Goal: Information Seeking & Learning: Find specific fact

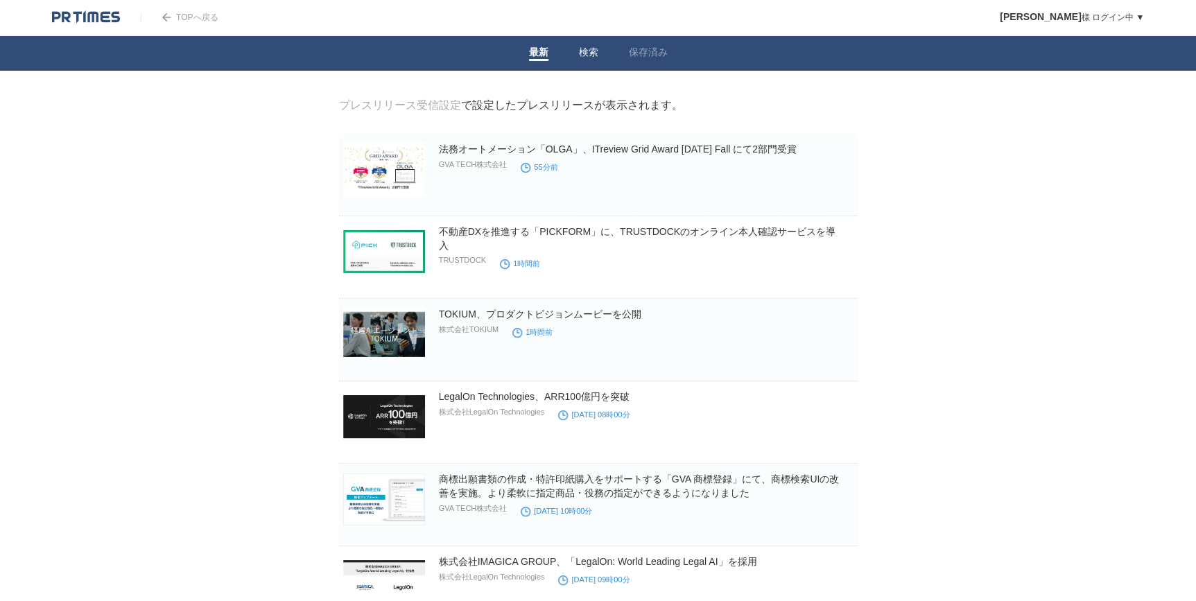
click at [585, 46] on link "検索" at bounding box center [588, 53] width 19 height 15
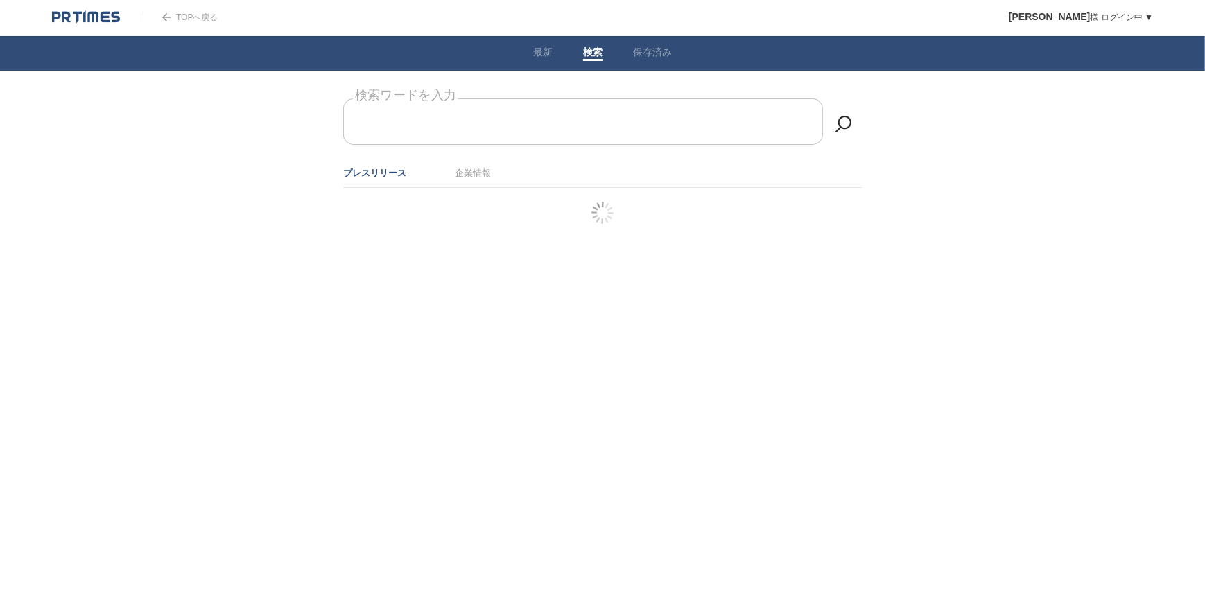
click at [481, 98] on form "検索ワードを入力" at bounding box center [602, 98] width 518 height 0
type input "L"
click at [472, 174] on link "企業情報" at bounding box center [473, 173] width 36 height 10
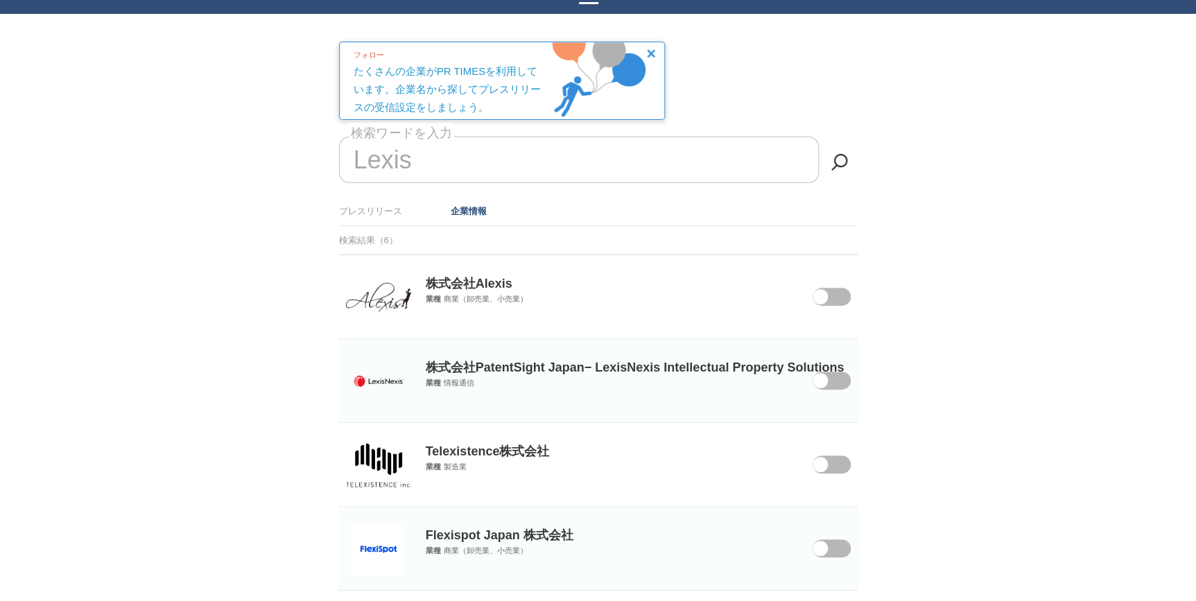
scroll to position [114, 0]
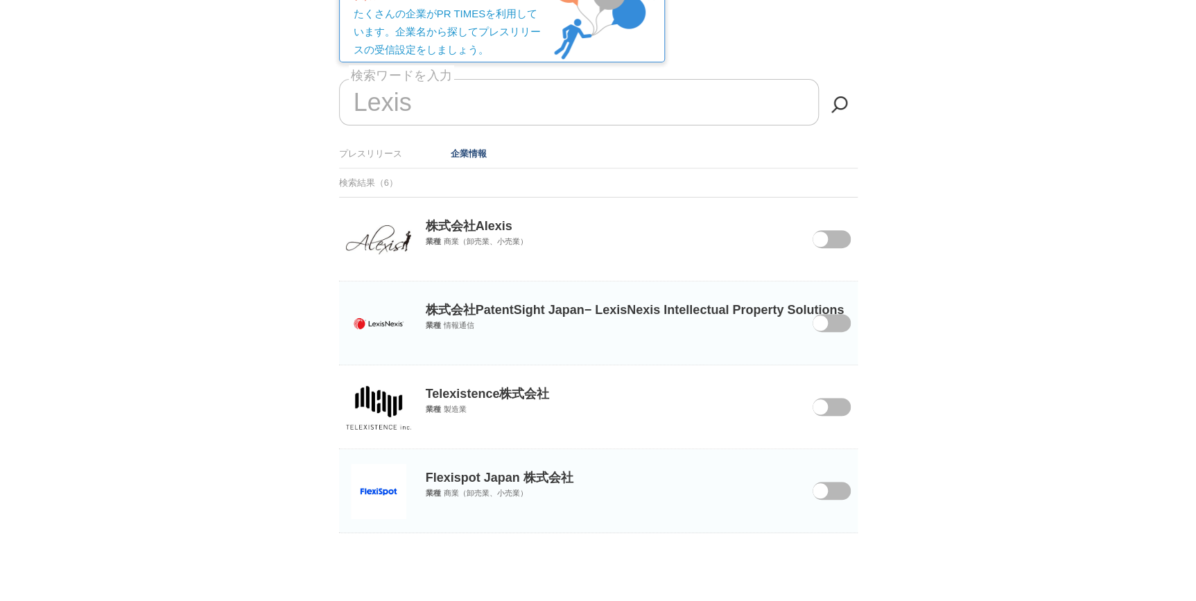
click at [834, 323] on span at bounding box center [821, 332] width 58 height 36
click at [0, 0] on input "checkbox" at bounding box center [0, 0] width 0 height 0
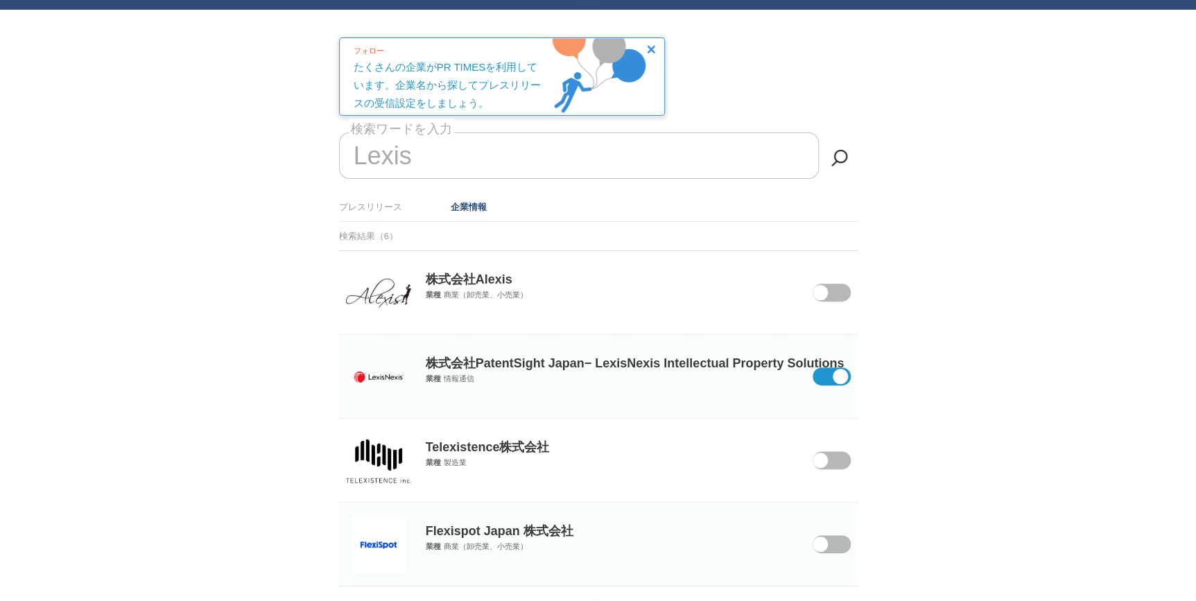
scroll to position [0, 0]
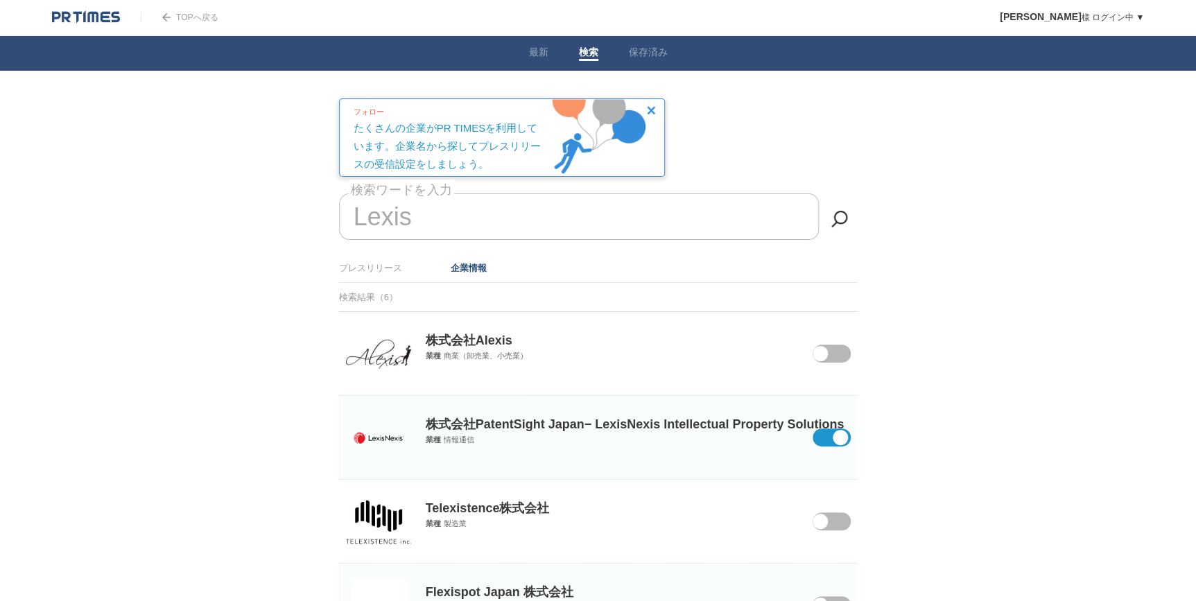
drag, startPoint x: 411, startPoint y: 211, endPoint x: 289, endPoint y: 211, distance: 122.0
click at [289, 211] on body "TOPへ戻る [PERSON_NAME] ログイン中 ▼ プレスリリース受信設定 フォロー 除外リスト アカウント設定 閲覧履歴 退会手続き PR TIMES…" at bounding box center [598, 358] width 1196 height 717
type input "L"
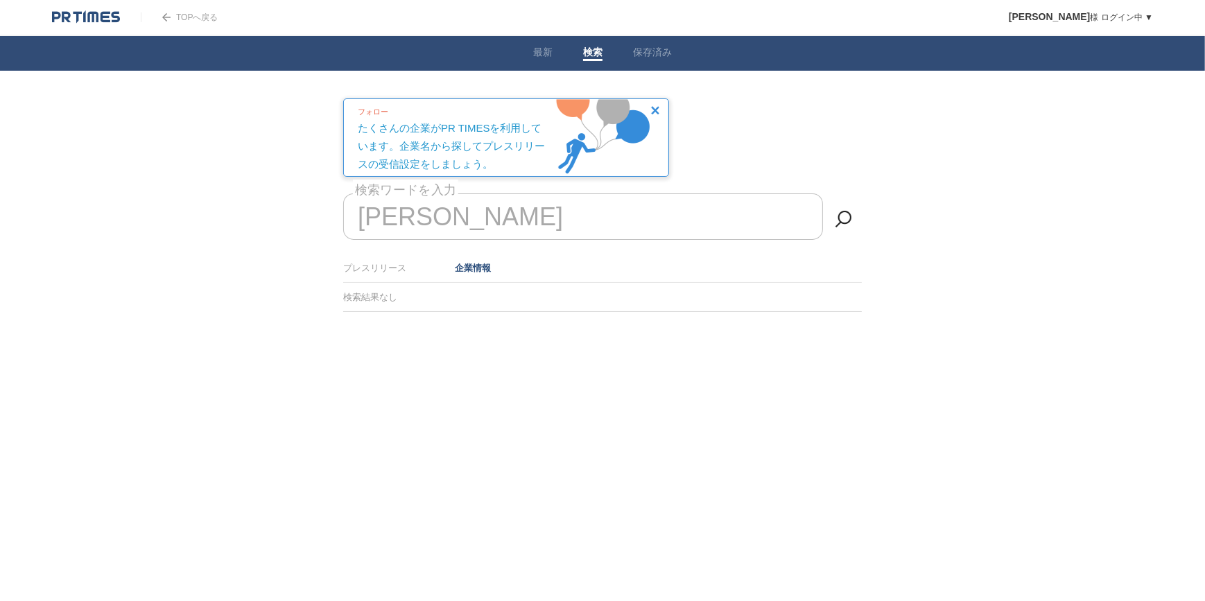
drag, startPoint x: 588, startPoint y: 222, endPoint x: 351, endPoint y: 220, distance: 236.3
click at [351, 220] on input "[PERSON_NAME]" at bounding box center [583, 216] width 480 height 46
type input "H"
click at [548, 58] on link "最新" at bounding box center [542, 53] width 19 height 15
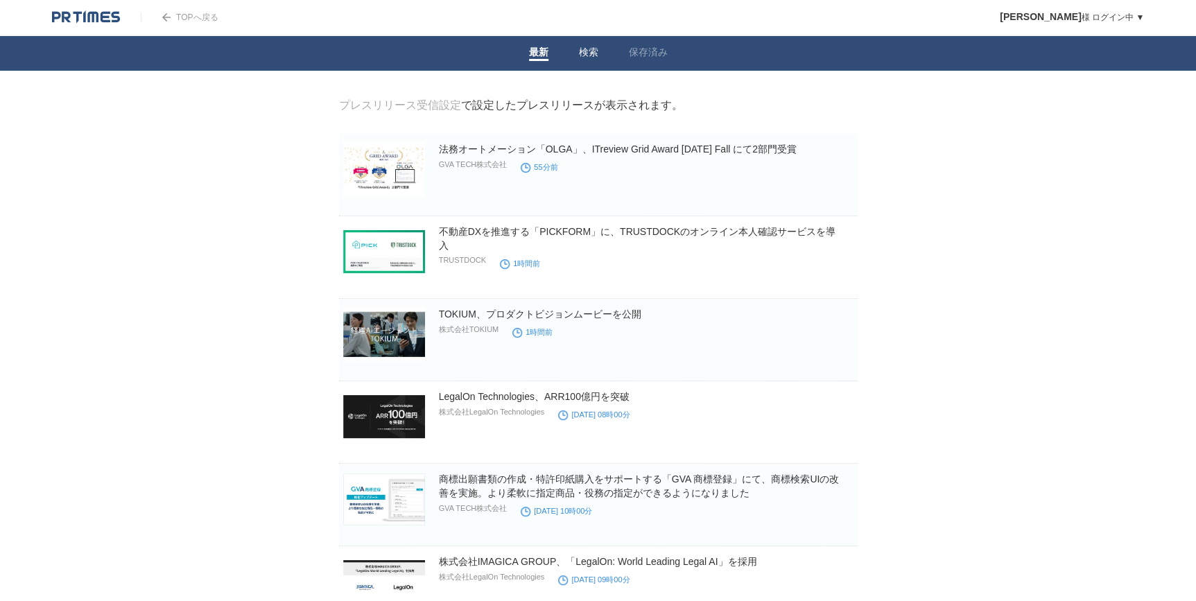
click at [596, 57] on link "検索" at bounding box center [588, 53] width 19 height 15
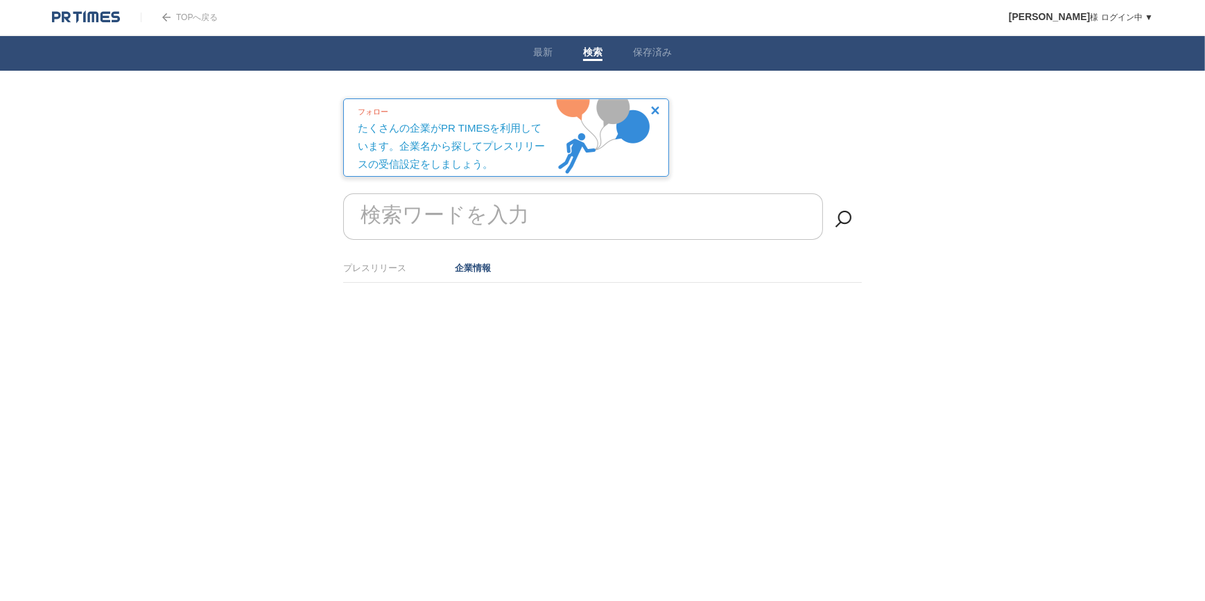
click at [492, 193] on form "検索ワードを入力" at bounding box center [602, 193] width 518 height 0
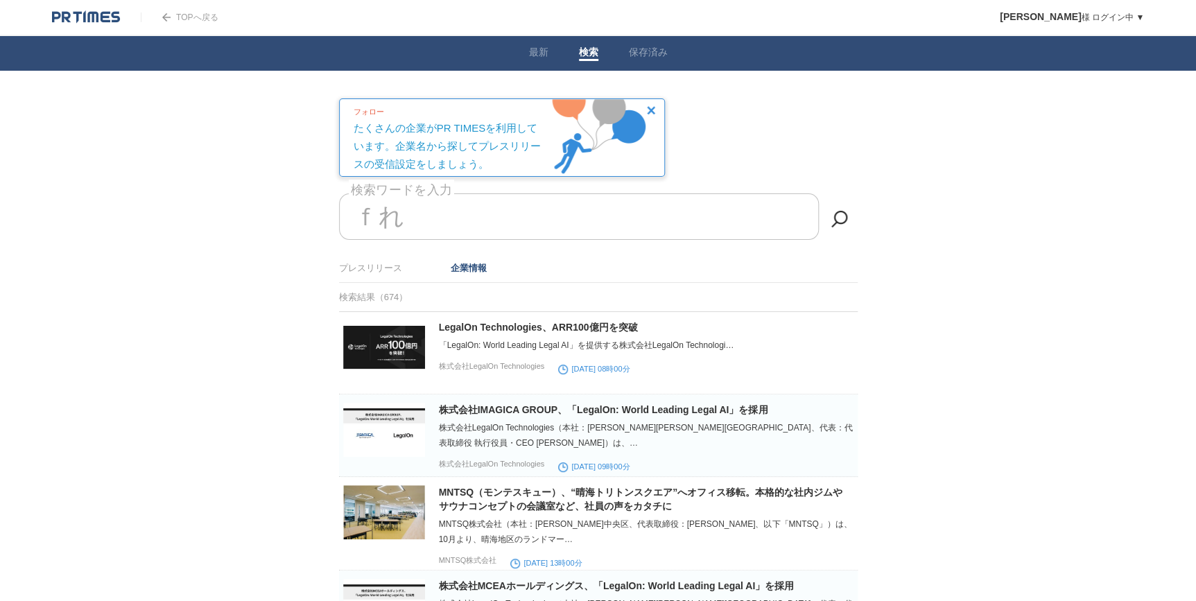
type input "ｆ"
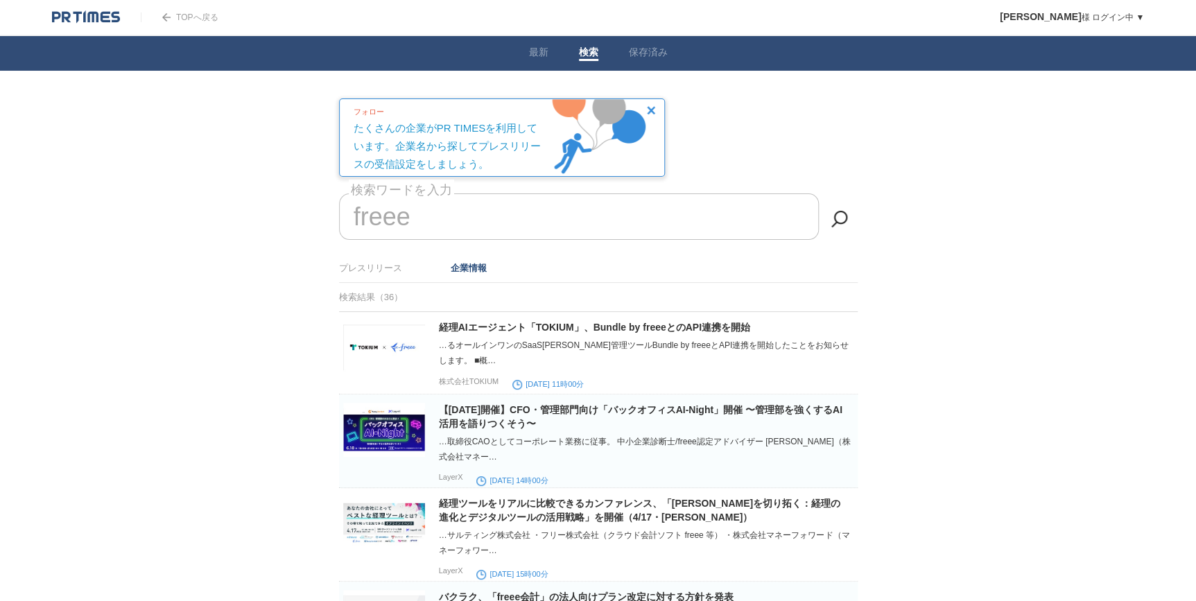
click at [472, 270] on link "企業情報" at bounding box center [468, 268] width 36 height 10
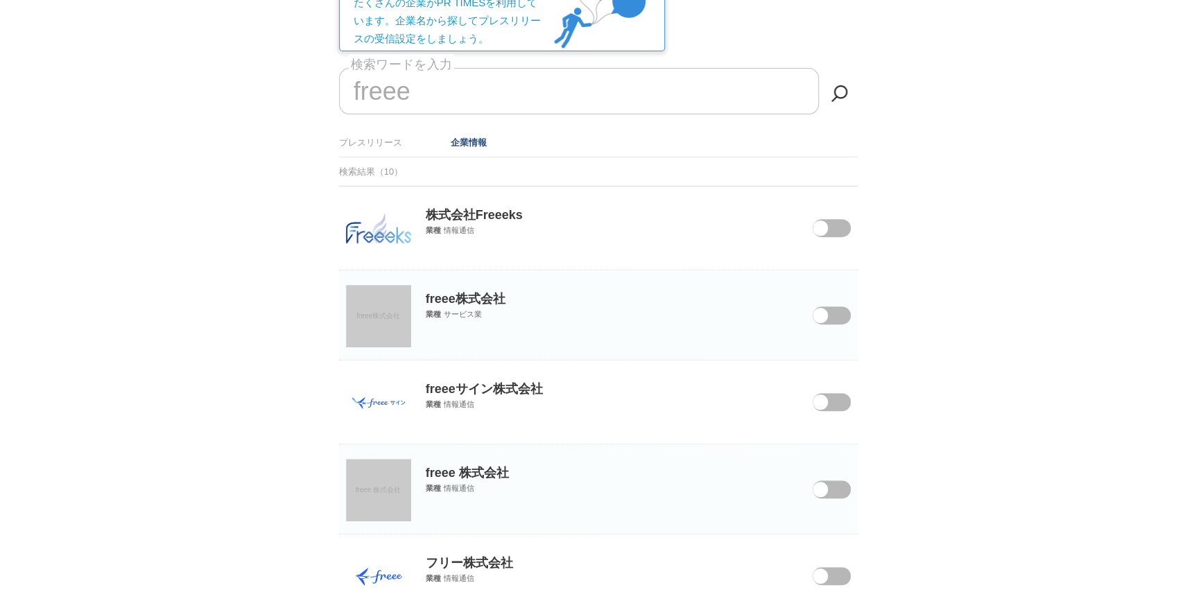
scroll to position [189, 0]
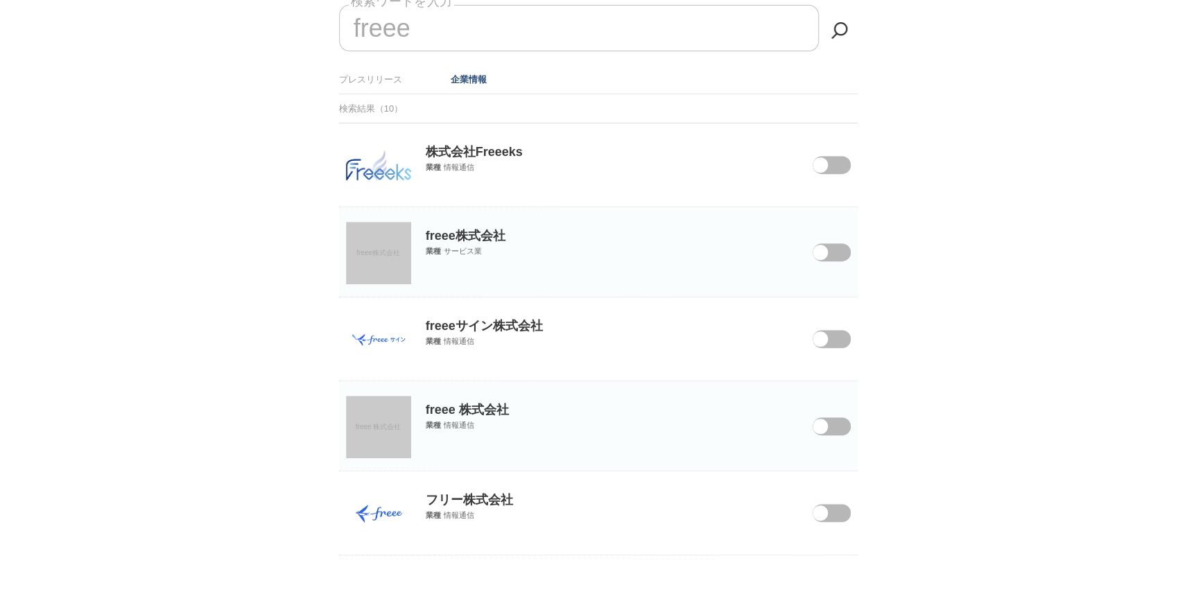
click at [844, 516] on span at bounding box center [821, 522] width 58 height 36
click at [0, 0] on input "checkbox" at bounding box center [0, 0] width 0 height 0
drag, startPoint x: 404, startPoint y: 35, endPoint x: 340, endPoint y: 33, distance: 64.5
click at [339, 29] on input "freee" at bounding box center [579, 28] width 480 height 46
click at [410, 37] on input "freee" at bounding box center [579, 28] width 480 height 46
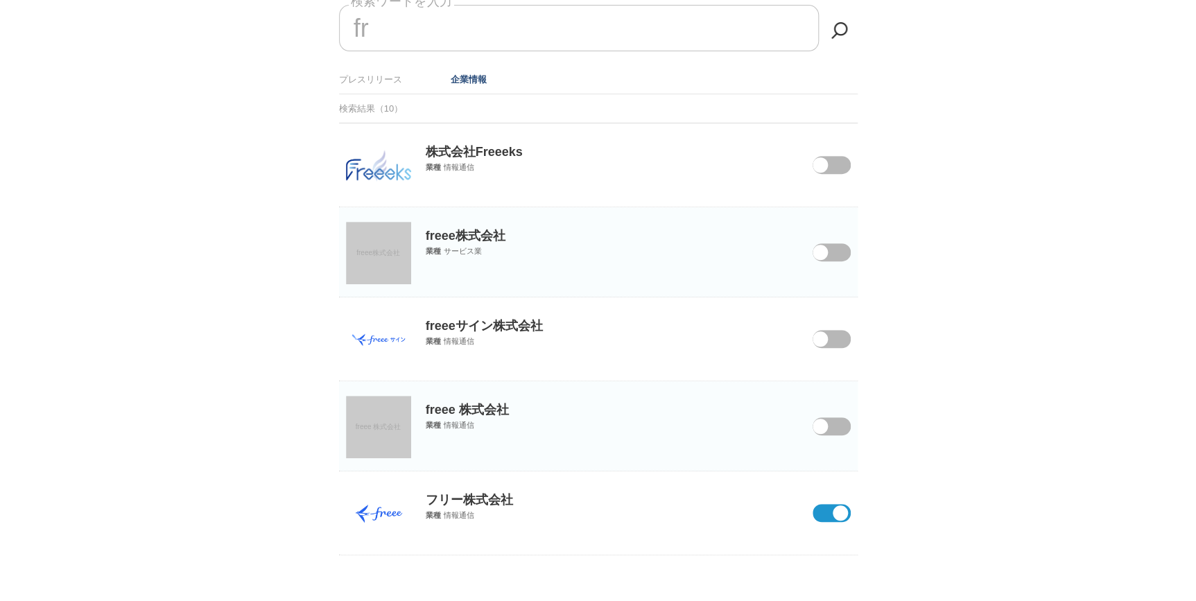
type input "f"
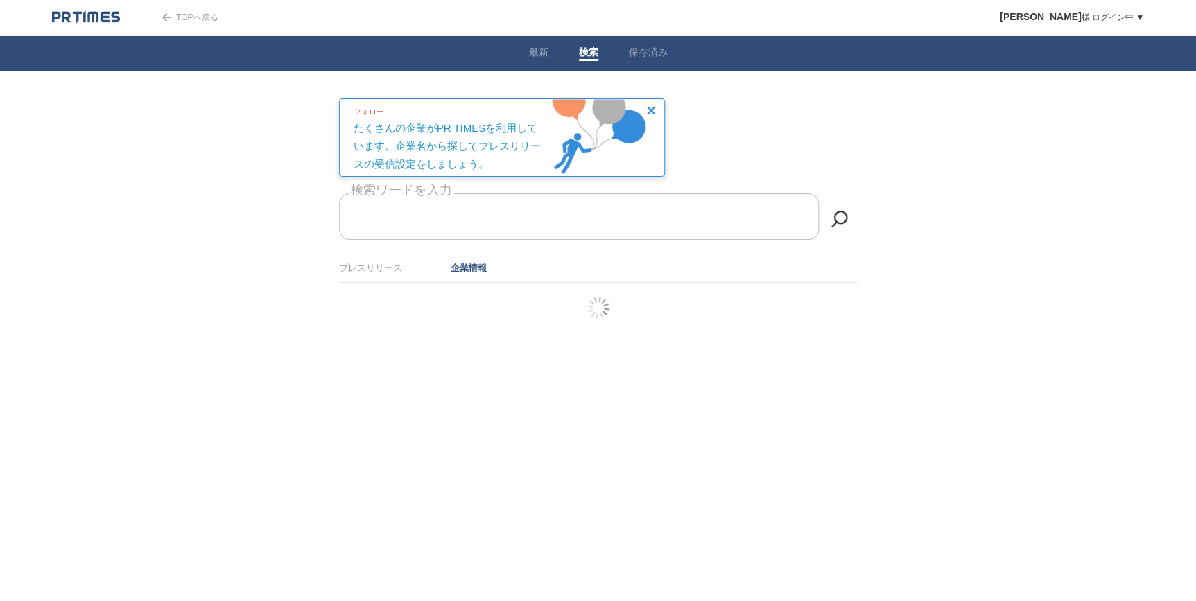
scroll to position [0, 0]
click at [435, 222] on input "Money Forward" at bounding box center [583, 216] width 480 height 46
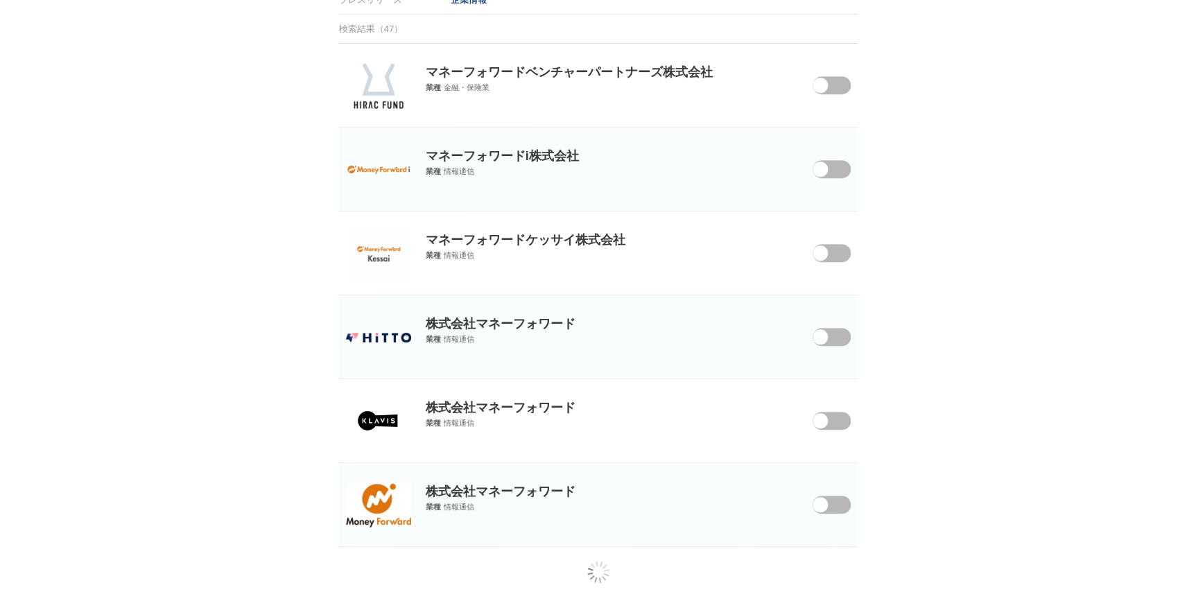
scroll to position [282, 0]
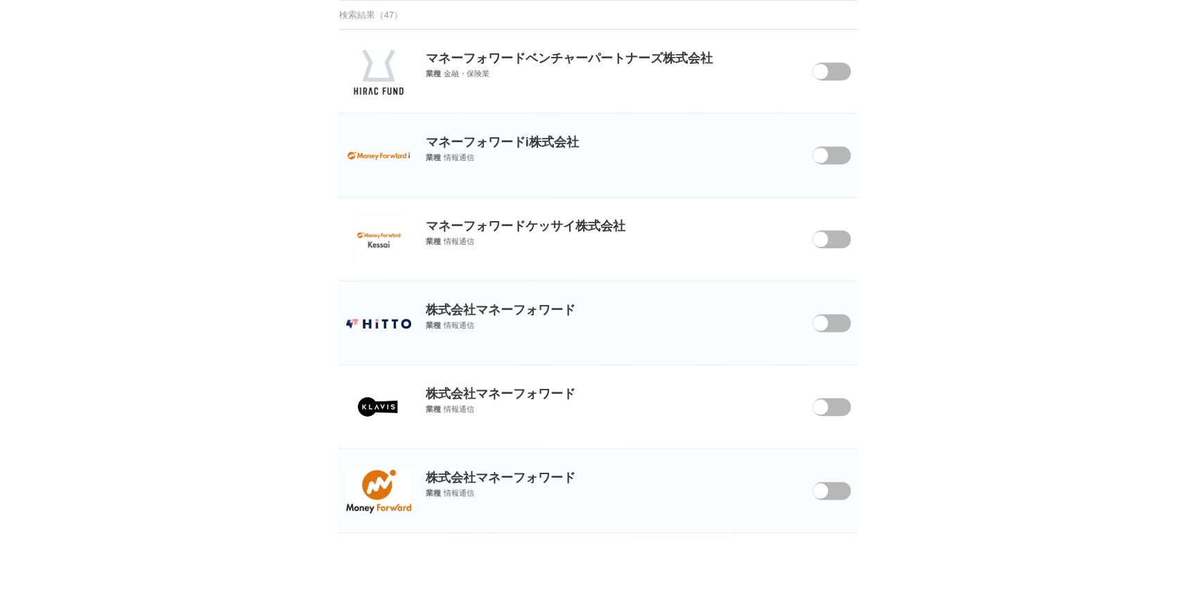
type input "マネーフォワード"
click at [839, 492] on span at bounding box center [821, 500] width 58 height 36
click at [0, 0] on input "checkbox" at bounding box center [0, 0] width 0 height 0
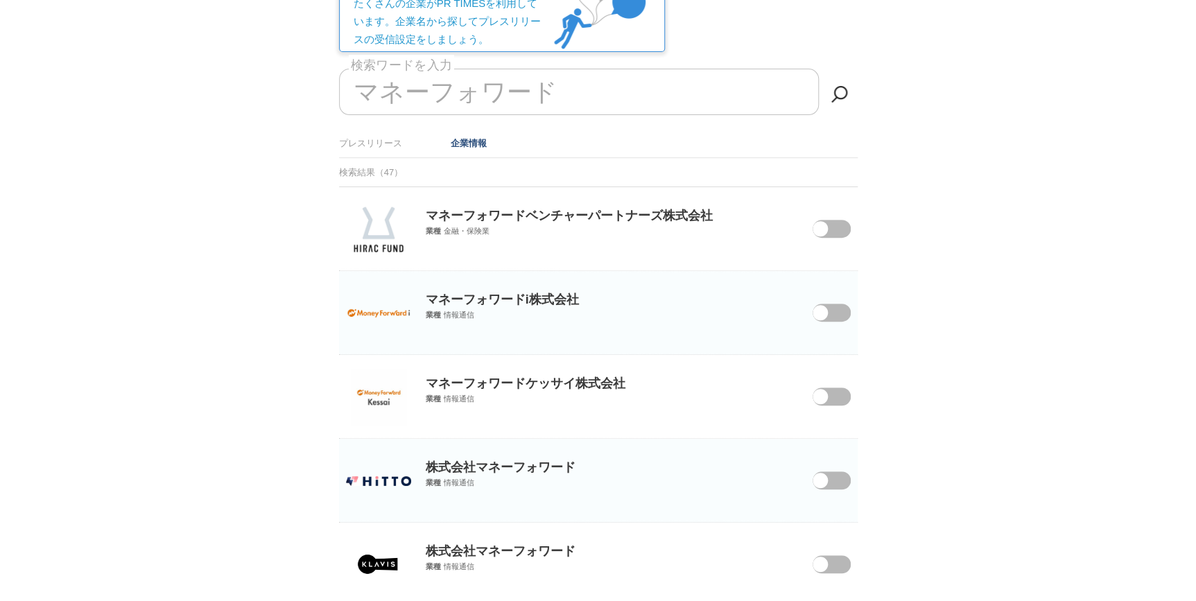
scroll to position [93, 0]
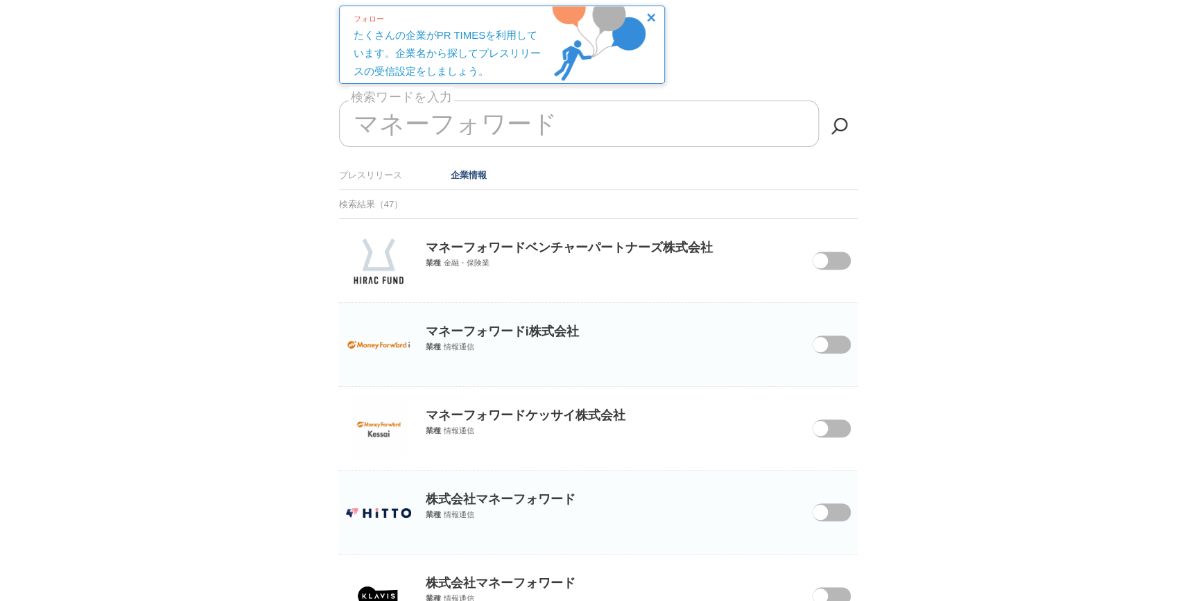
drag, startPoint x: 830, startPoint y: 257, endPoint x: 811, endPoint y: 258, distance: 19.4
click at [830, 257] on span at bounding box center [821, 270] width 58 height 36
click at [0, 0] on input "checkbox" at bounding box center [0, 0] width 0 height 0
click at [349, 173] on link "プレスリリース" at bounding box center [370, 175] width 63 height 10
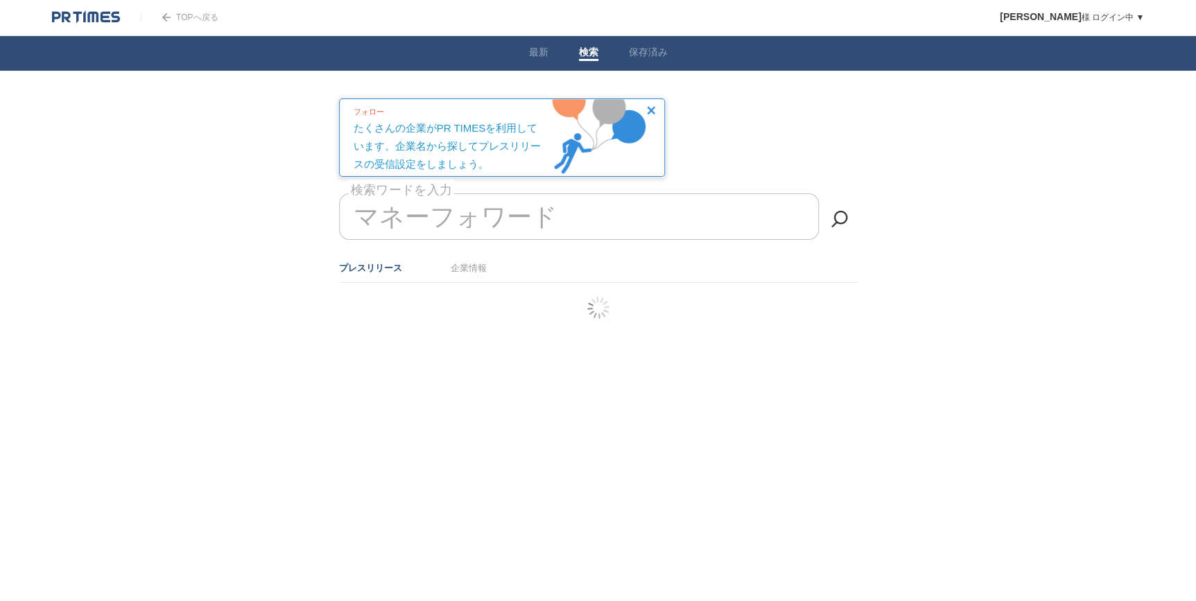
scroll to position [0, 0]
